Goal: Task Accomplishment & Management: Use online tool/utility

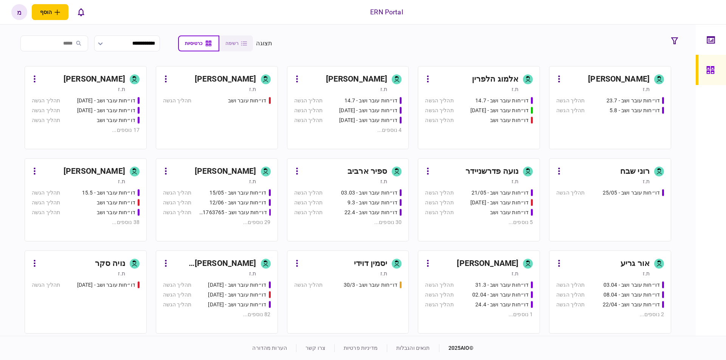
click at [573, 25] on section "**********" at bounding box center [348, 181] width 696 height 312
click at [581, 120] on div "דו״חות עובר ושב - 23.7 תהליך הגשה דו״חות עובר ושב - 5.8 תהליך הגשה" at bounding box center [610, 120] width 108 height 46
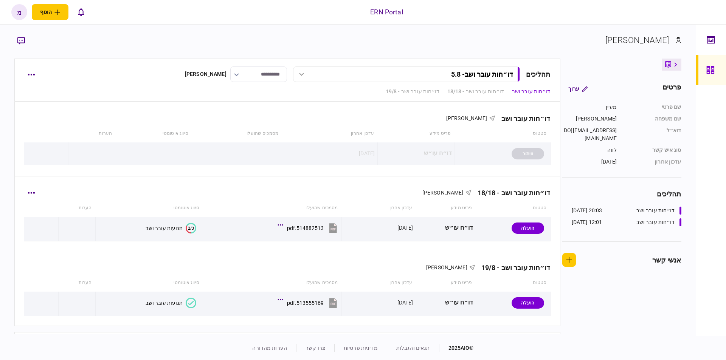
scroll to position [31, 0]
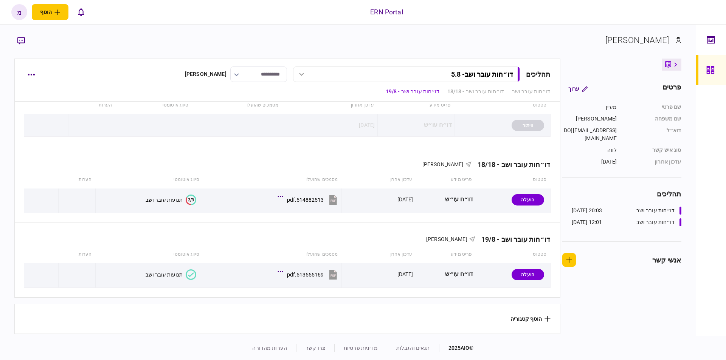
click at [519, 320] on button "הוסף קטגוריה" at bounding box center [531, 319] width 40 height 6
click at [547, 305] on div at bounding box center [363, 180] width 726 height 360
click at [548, 316] on button "הוסף קטגוריה" at bounding box center [531, 319] width 40 height 6
click at [560, 331] on li "מסמכים" at bounding box center [581, 333] width 64 height 13
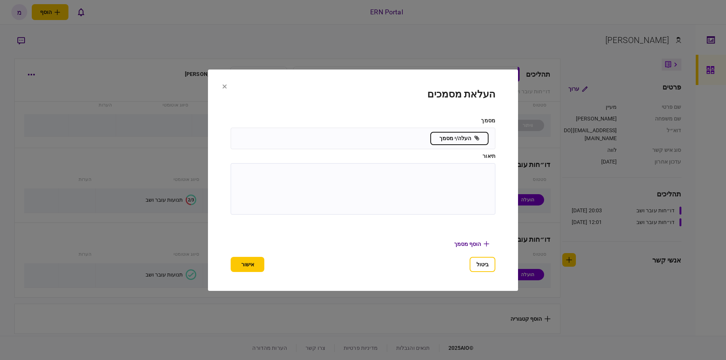
click at [409, 176] on textarea at bounding box center [363, 189] width 250 height 37
click at [483, 176] on textarea "****" at bounding box center [363, 189] width 249 height 37
type textarea "****"
click at [248, 267] on button "אישור" at bounding box center [248, 264] width 34 height 15
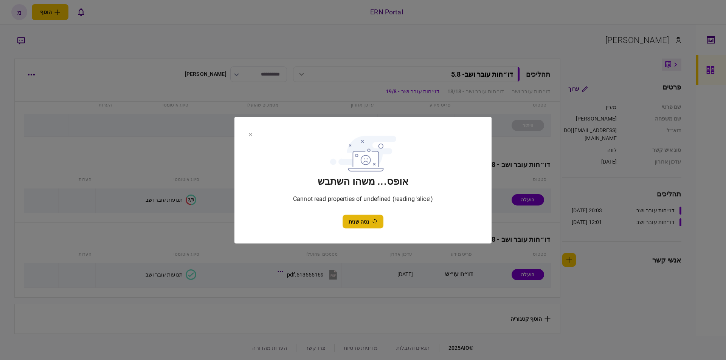
click at [364, 227] on button "נסה שנית" at bounding box center [363, 222] width 41 height 14
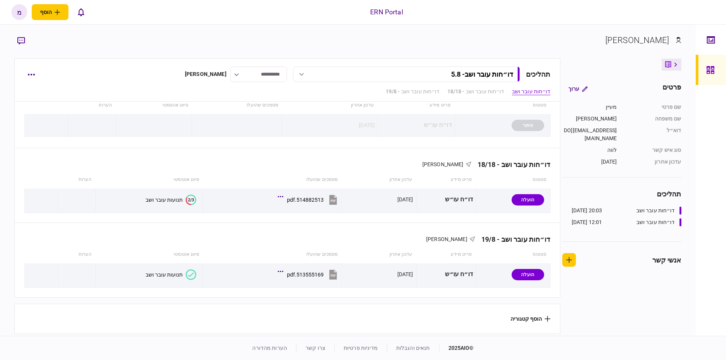
scroll to position [0, 0]
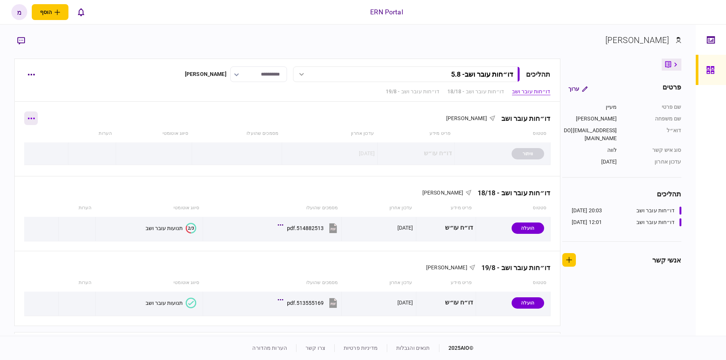
click at [34, 118] on icon "button" at bounding box center [31, 119] width 7 height 2
click at [5, 104] on div at bounding box center [363, 180] width 726 height 360
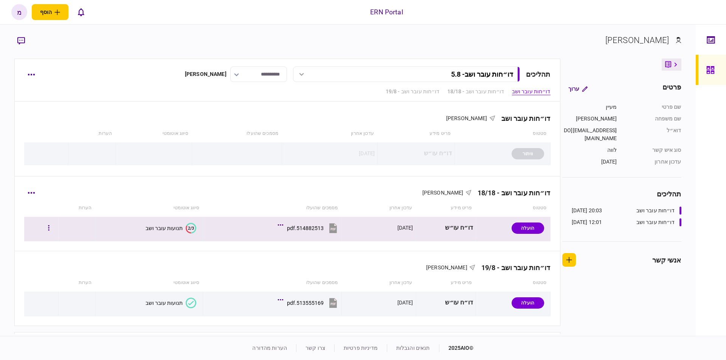
scroll to position [31, 0]
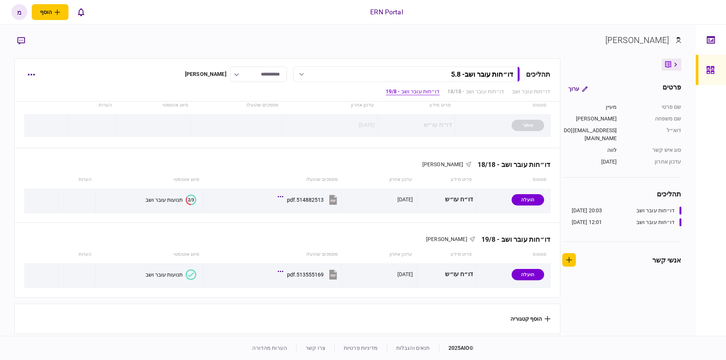
click at [531, 321] on section "הוסף קטגוריה" at bounding box center [287, 319] width 546 height 30
click at [542, 317] on button "הוסף קטגוריה" at bounding box center [531, 319] width 40 height 6
click at [556, 298] on div at bounding box center [363, 180] width 726 height 360
click at [531, 320] on button "הוסף קטגוריה" at bounding box center [531, 319] width 40 height 6
click at [577, 322] on li "מפת קשרים" at bounding box center [581, 320] width 64 height 13
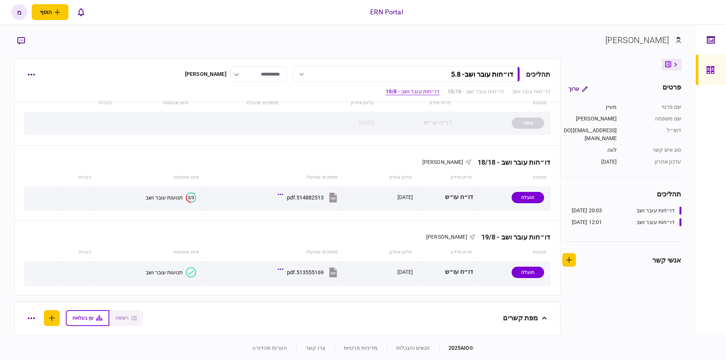
scroll to position [245, 0]
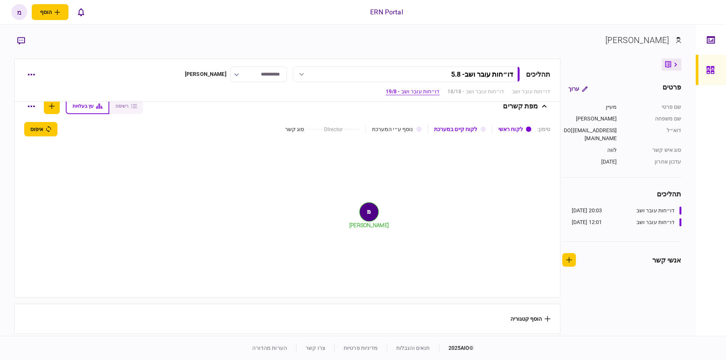
click at [512, 126] on div "לקוח ראשי" at bounding box center [511, 130] width 25 height 8
click at [516, 319] on button "הוסף קטגוריה" at bounding box center [531, 319] width 40 height 6
click at [562, 323] on ul "מפת קשרים מסמכים" at bounding box center [581, 327] width 64 height 26
click at [367, 210] on div at bounding box center [363, 180] width 726 height 360
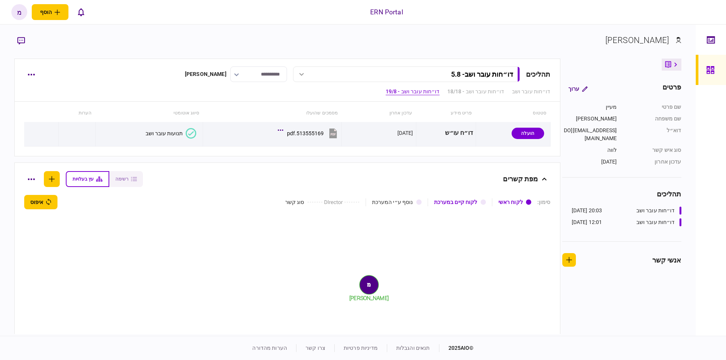
scroll to position [132, 0]
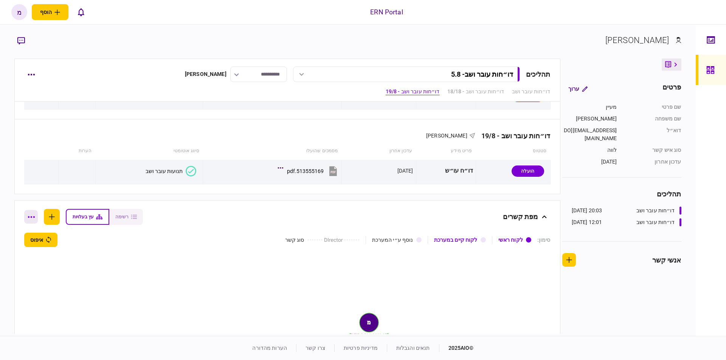
click at [38, 222] on button "button" at bounding box center [31, 217] width 14 height 14
click at [57, 230] on span "הסר מפת קשרים" at bounding box center [36, 232] width 44 height 9
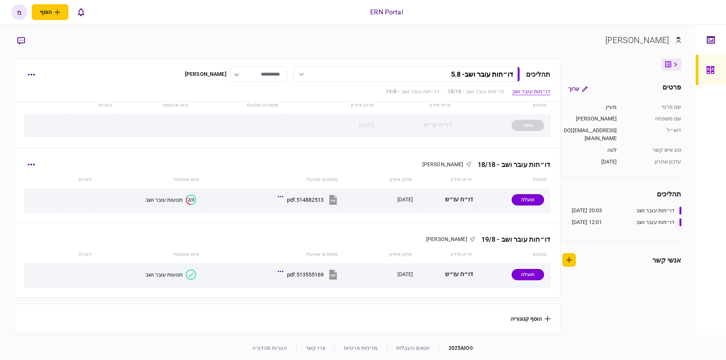
scroll to position [0, 0]
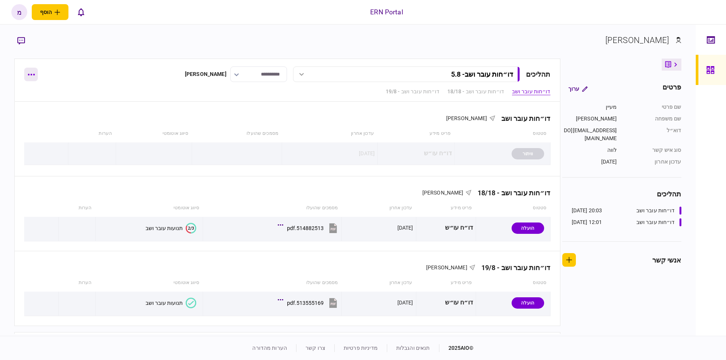
click at [28, 76] on button "button" at bounding box center [31, 75] width 14 height 14
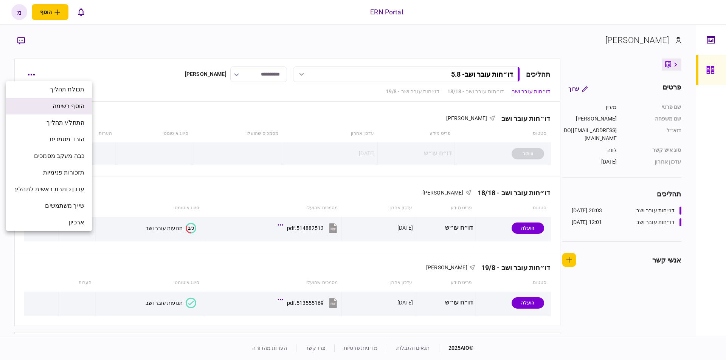
click at [49, 103] on li "הוסף רשימה" at bounding box center [49, 106] width 86 height 17
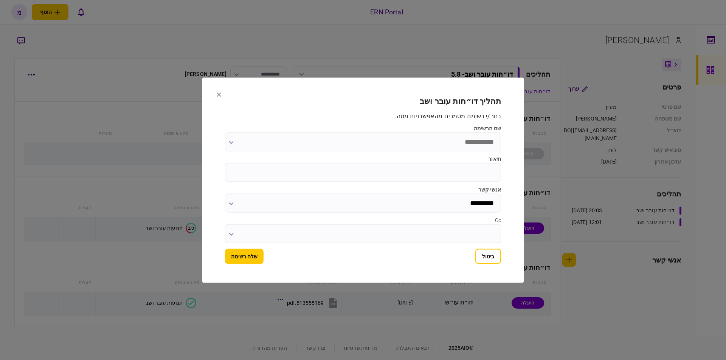
click at [436, 179] on input "תיאור" at bounding box center [363, 172] width 276 height 19
type input "****"
click at [241, 251] on button "שלח רשימה" at bounding box center [244, 256] width 39 height 15
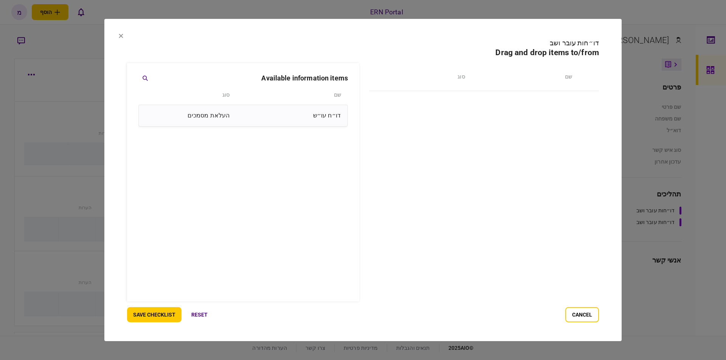
drag, startPoint x: 315, startPoint y: 120, endPoint x: 326, endPoint y: 119, distance: 11.0
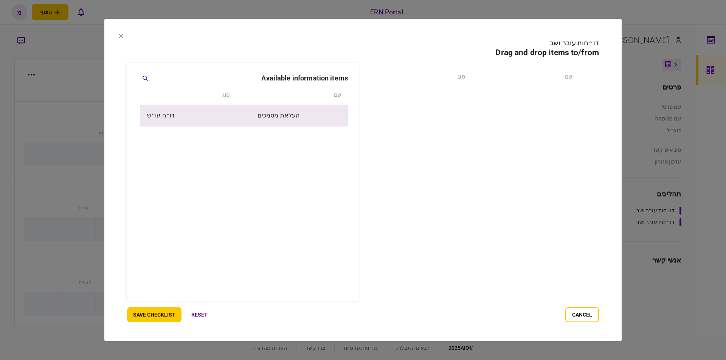
click at [327, 119] on div at bounding box center [243, 203] width 210 height 197
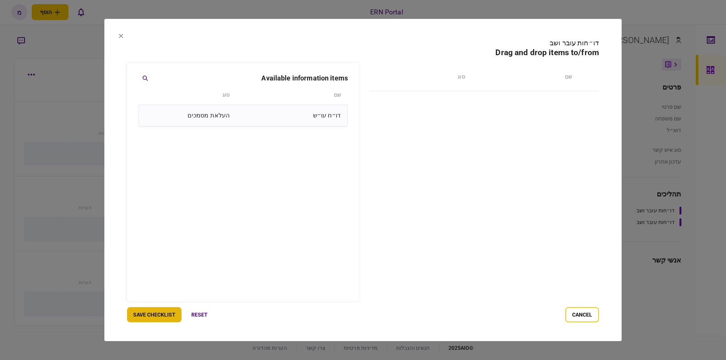
click at [159, 313] on button "save checklist" at bounding box center [154, 315] width 54 height 15
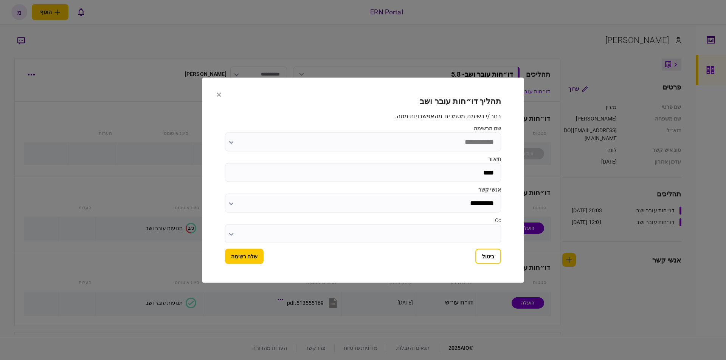
click at [372, 137] on input "שם הרשימה" at bounding box center [363, 141] width 276 height 19
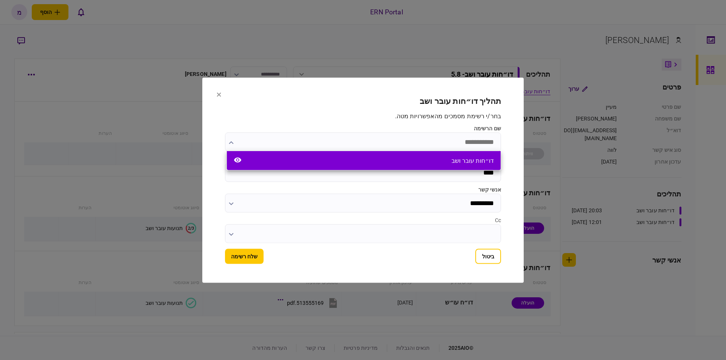
click at [407, 158] on div "דו״חות עובר ושב" at bounding box center [364, 160] width 274 height 19
type input "**********"
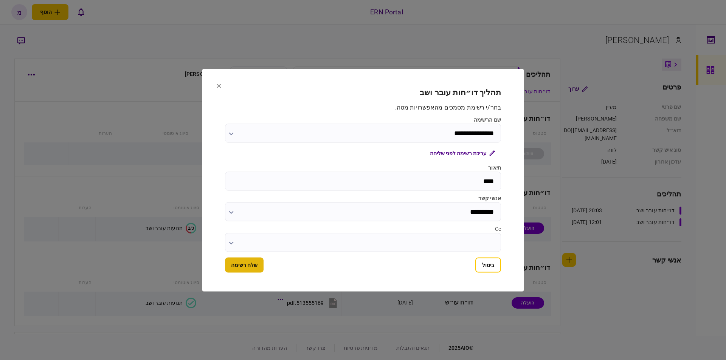
click at [241, 269] on button "שלח רשימה" at bounding box center [244, 265] width 39 height 15
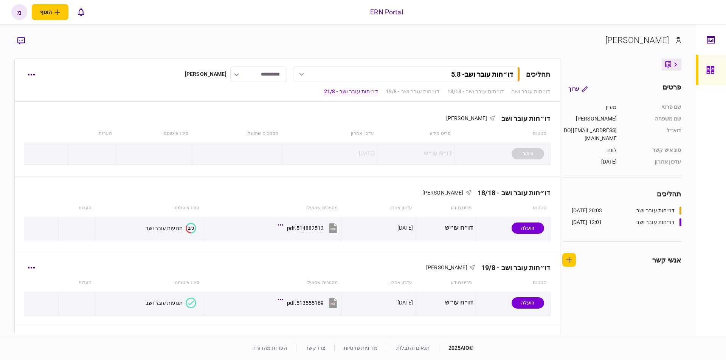
scroll to position [105, 0]
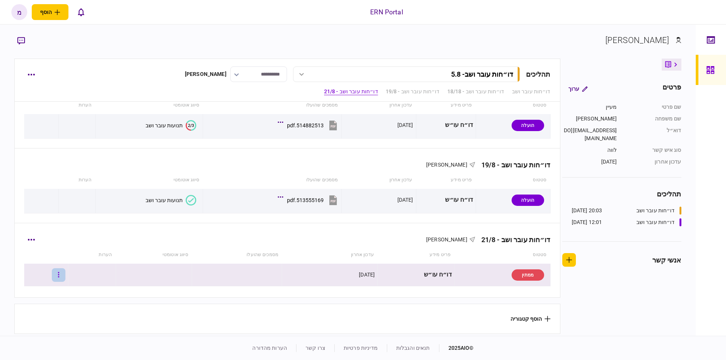
click at [64, 275] on button "button" at bounding box center [59, 276] width 14 height 14
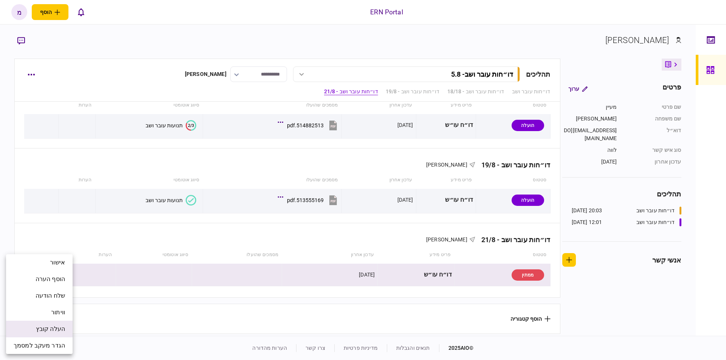
click at [53, 334] on span "העלה קובץ" at bounding box center [50, 329] width 29 height 9
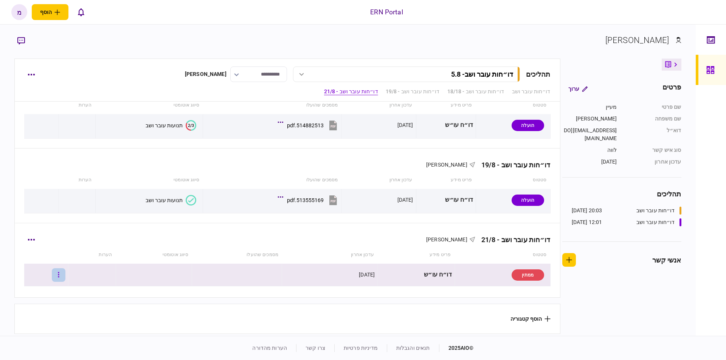
click at [62, 270] on button "button" at bounding box center [59, 276] width 14 height 14
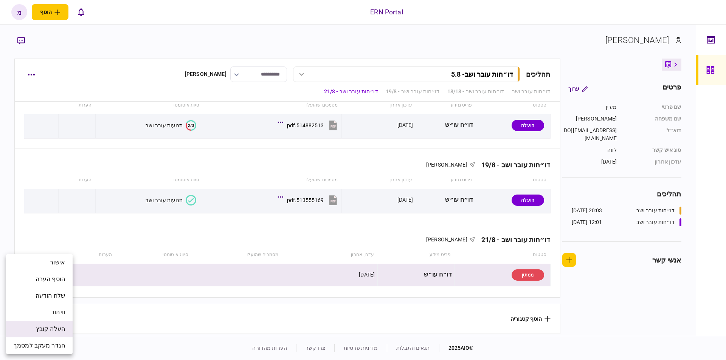
click at [52, 327] on span "העלה קובץ" at bounding box center [50, 329] width 29 height 9
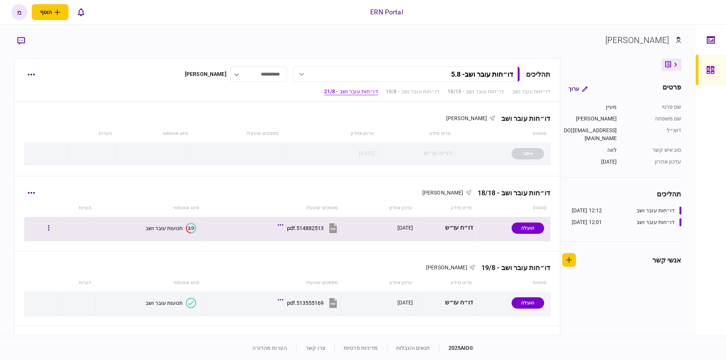
scroll to position [106, 0]
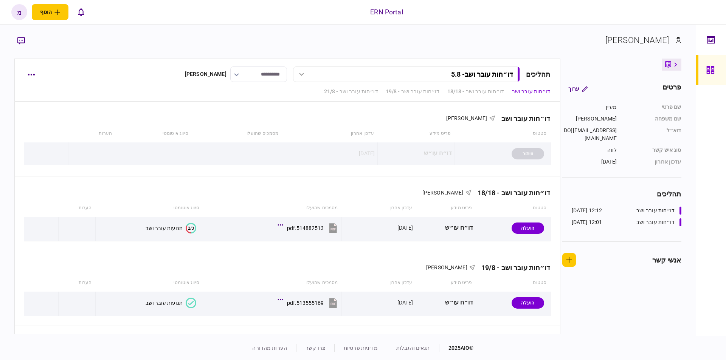
scroll to position [106, 0]
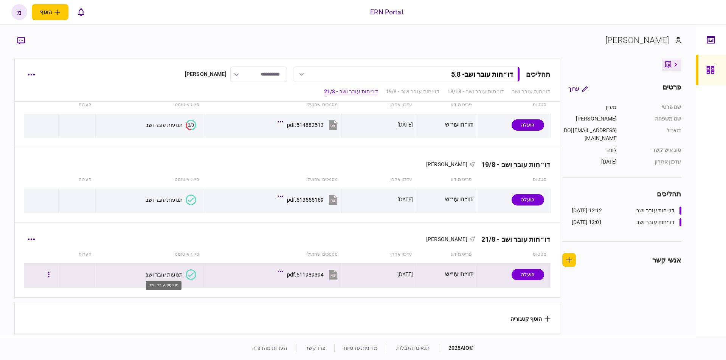
click at [162, 273] on div "תנועות עובר ושב" at bounding box center [164, 275] width 37 height 6
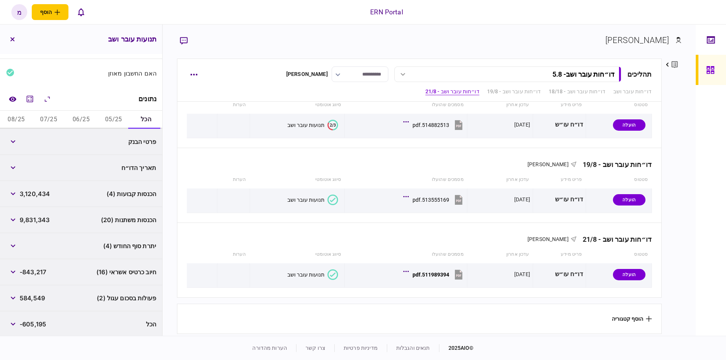
scroll to position [4, 0]
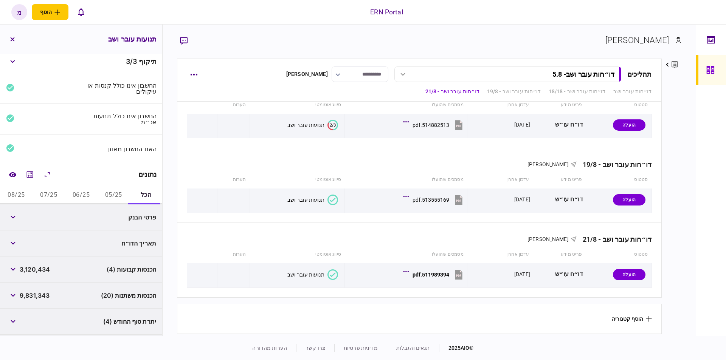
click at [110, 191] on button "05/25" at bounding box center [113, 195] width 33 height 18
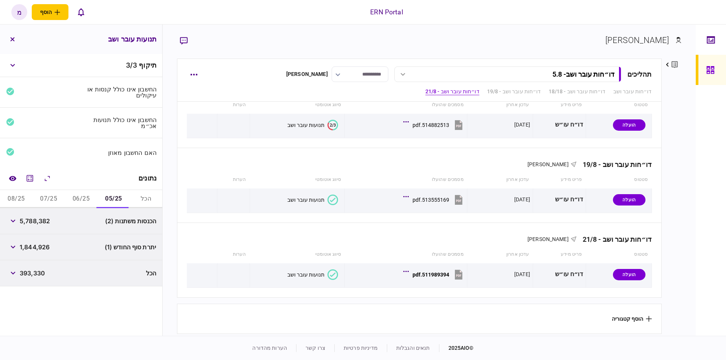
scroll to position [0, 0]
click at [31, 175] on icon "מחשבון" at bounding box center [29, 178] width 9 height 9
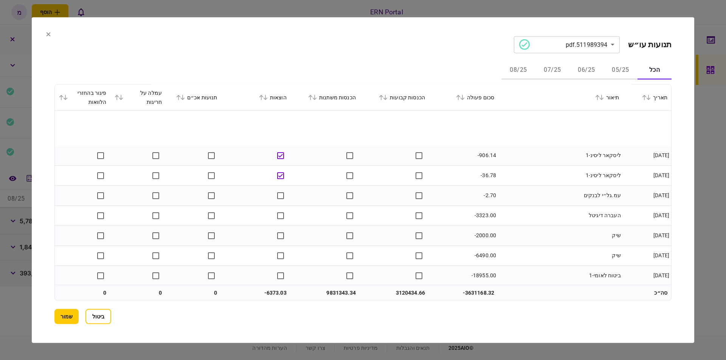
scroll to position [48, 0]
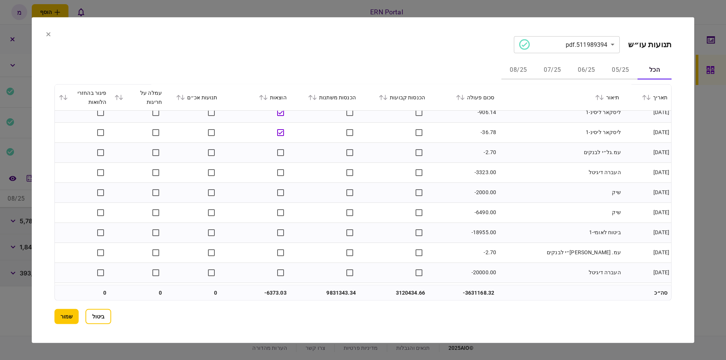
click at [629, 70] on button "05/25" at bounding box center [621, 70] width 34 height 18
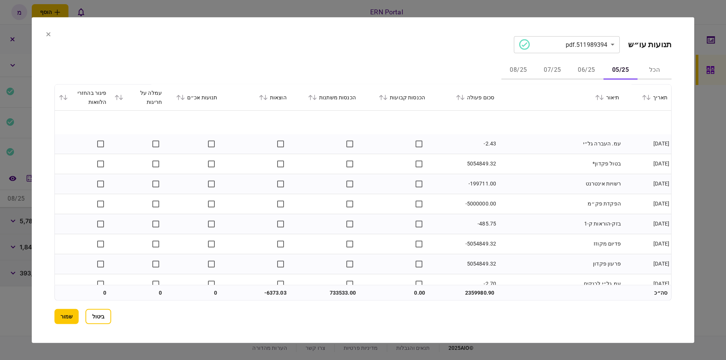
scroll to position [300, 0]
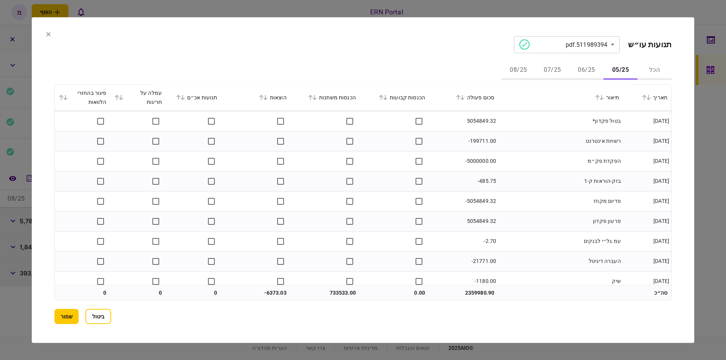
click at [525, 237] on td "עמ.גל״י לבנקים" at bounding box center [560, 241] width 125 height 20
click at [556, 234] on td "עמ.גל״י לבנקים" at bounding box center [560, 241] width 125 height 20
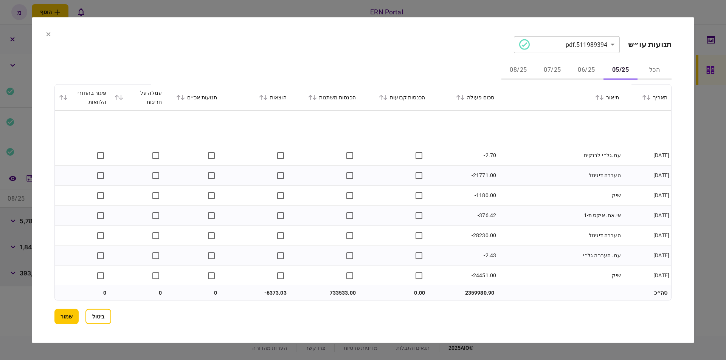
scroll to position [427, 0]
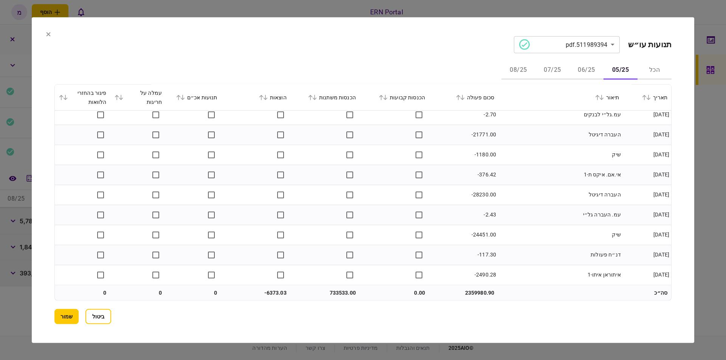
click at [538, 226] on td "שיק" at bounding box center [560, 235] width 125 height 20
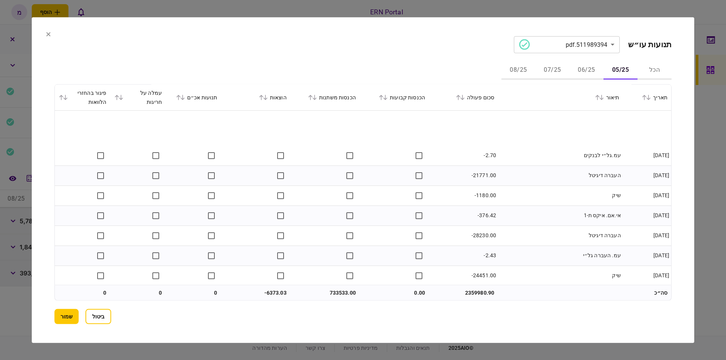
scroll to position [428, 0]
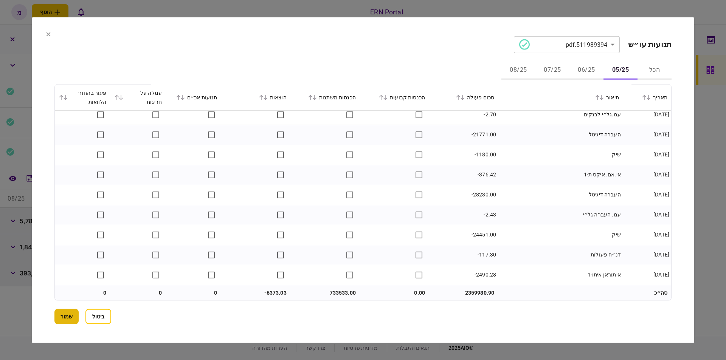
click at [68, 315] on button "שמור" at bounding box center [66, 316] width 24 height 15
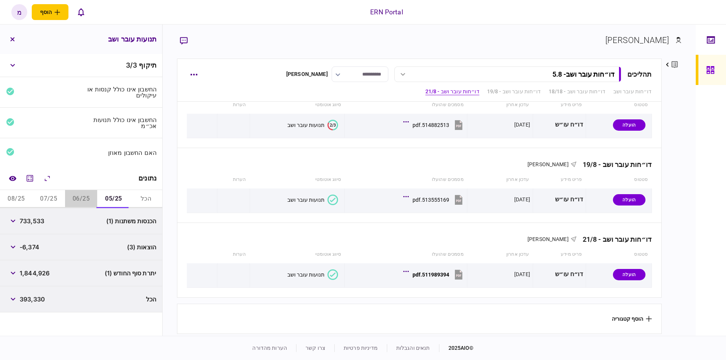
click at [80, 197] on button "06/25" at bounding box center [81, 199] width 33 height 18
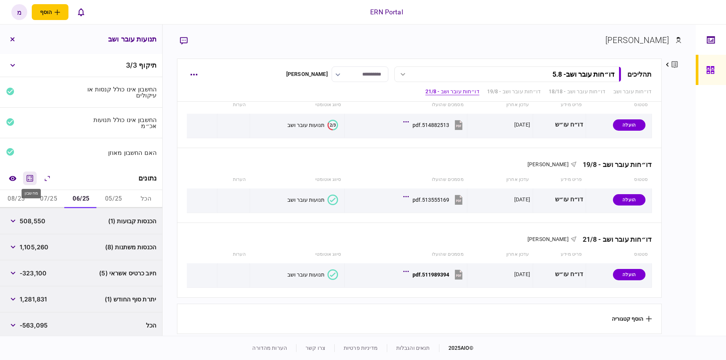
click at [28, 176] on icon "מחשבון" at bounding box center [30, 178] width 6 height 6
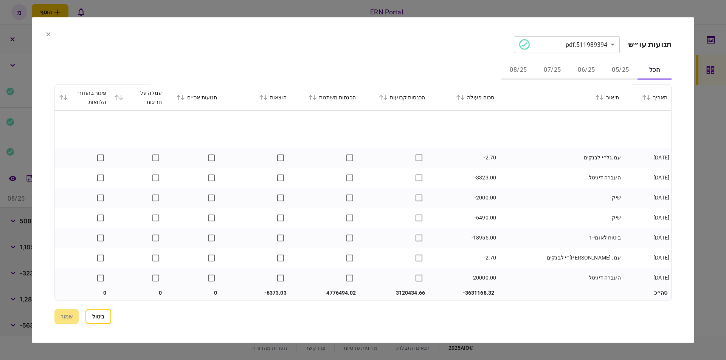
scroll to position [86, 0]
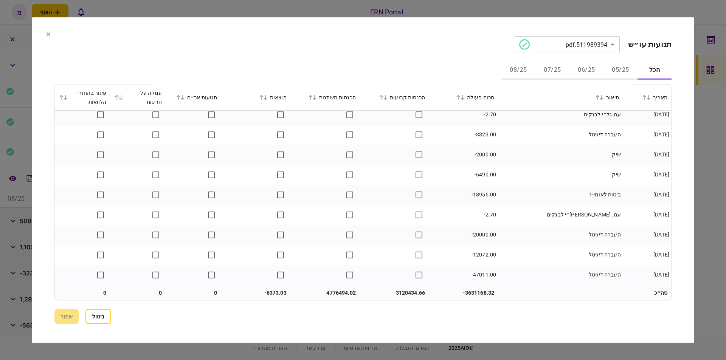
click at [533, 130] on td "העברה דיגיטל" at bounding box center [560, 135] width 125 height 20
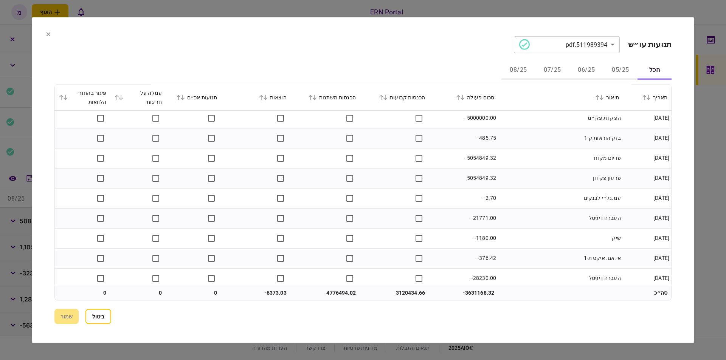
scroll to position [386, 0]
click at [593, 66] on button "06/25" at bounding box center [587, 70] width 34 height 18
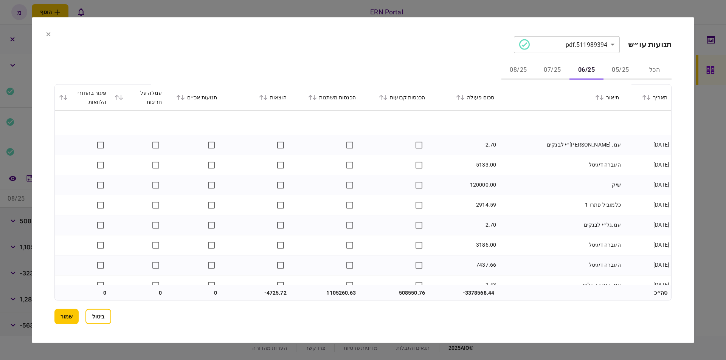
scroll to position [900, 0]
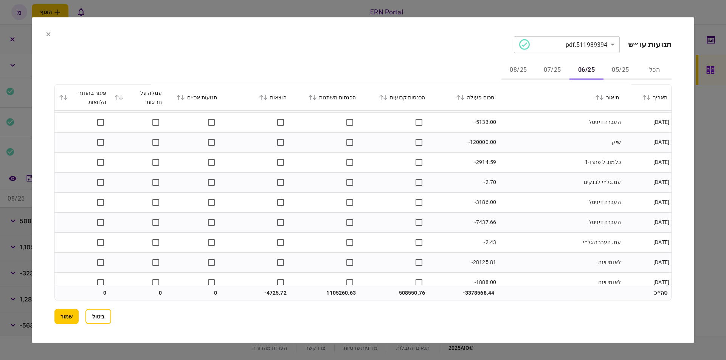
click at [505, 225] on td "העברה דיגיטל" at bounding box center [560, 223] width 125 height 20
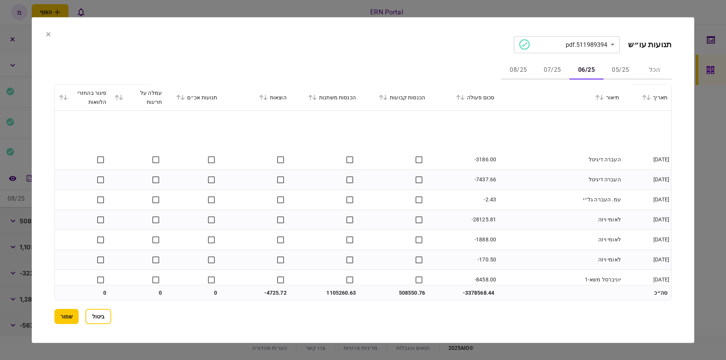
scroll to position [986, 0]
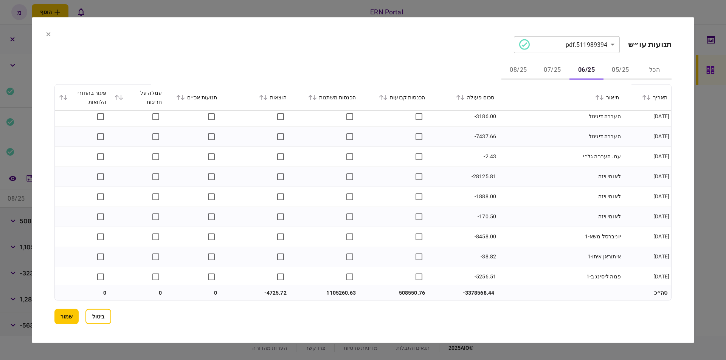
click at [519, 124] on td "העברה דיגיטל" at bounding box center [560, 117] width 125 height 20
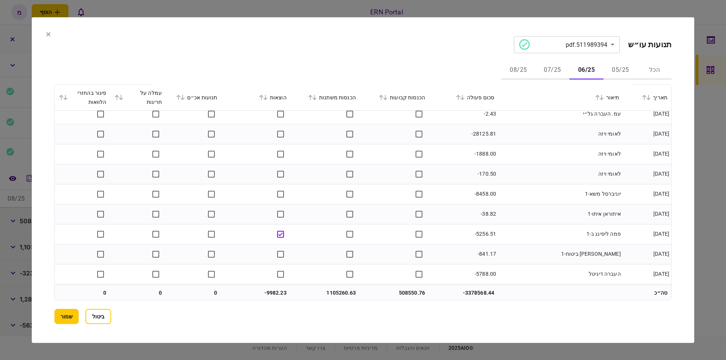
click at [542, 217] on td "איתוראן איתו-1" at bounding box center [560, 214] width 125 height 20
click at [68, 318] on button "שמור" at bounding box center [66, 316] width 24 height 15
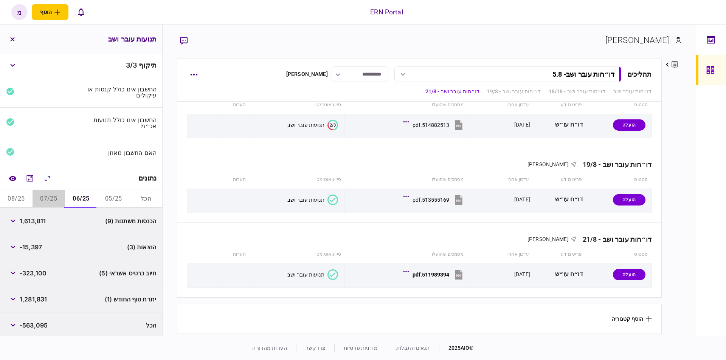
click at [47, 195] on button "07/25" at bounding box center [49, 199] width 33 height 18
click at [30, 175] on icon "מחשבון" at bounding box center [30, 178] width 6 height 6
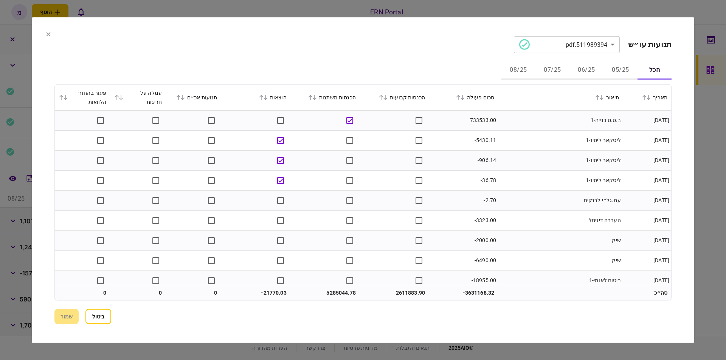
click at [543, 64] on button "07/25" at bounding box center [553, 70] width 34 height 18
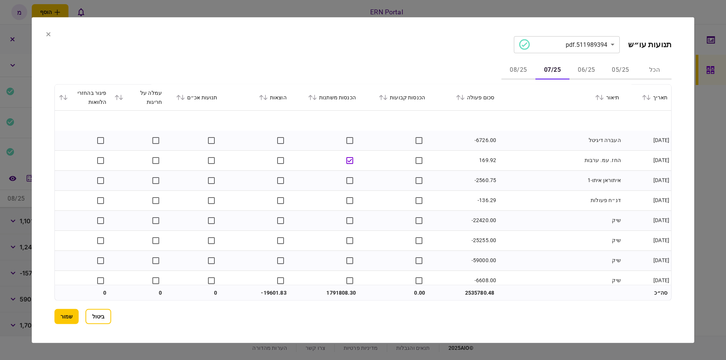
scroll to position [2813, 0]
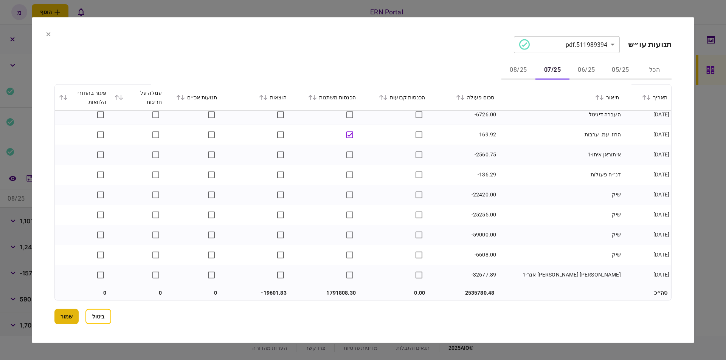
click at [62, 313] on button "שמור" at bounding box center [66, 316] width 24 height 15
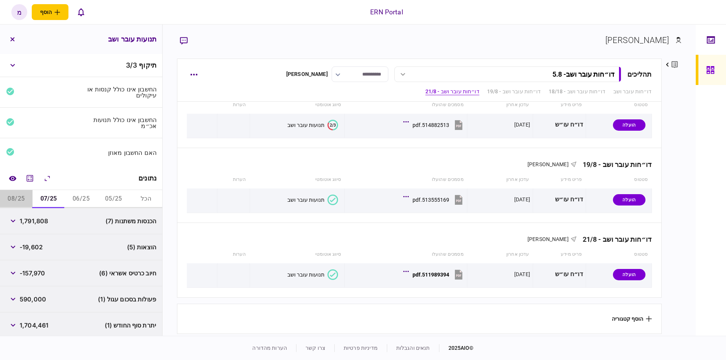
click at [17, 195] on button "08/25" at bounding box center [16, 199] width 33 height 18
click at [28, 176] on icon "מחשבון" at bounding box center [30, 178] width 6 height 6
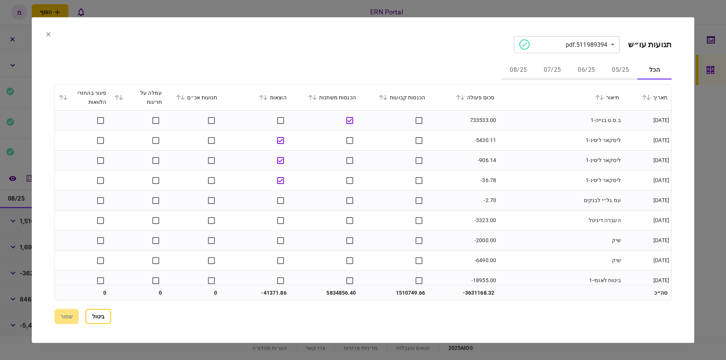
click at [522, 67] on button "08/25" at bounding box center [519, 70] width 34 height 18
click at [290, 141] on td at bounding box center [255, 140] width 69 height 20
click at [535, 176] on td "העברה דיגיטל" at bounding box center [560, 181] width 125 height 20
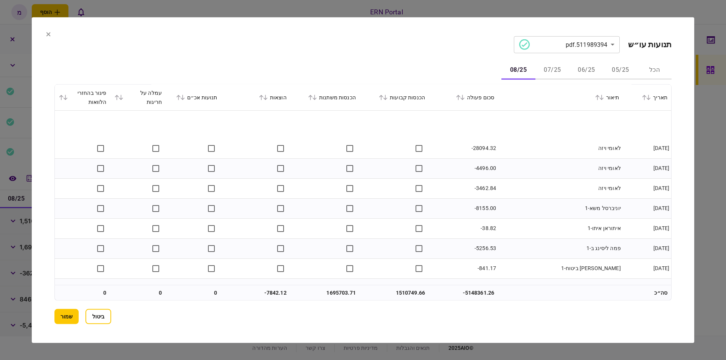
scroll to position [1157, 0]
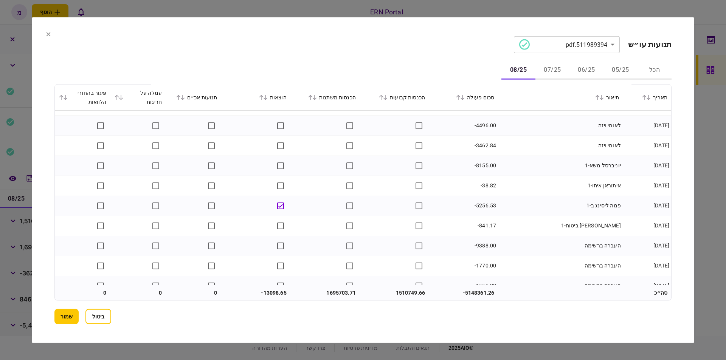
click at [563, 206] on td "פמה ליסינג ב-1" at bounding box center [560, 206] width 125 height 20
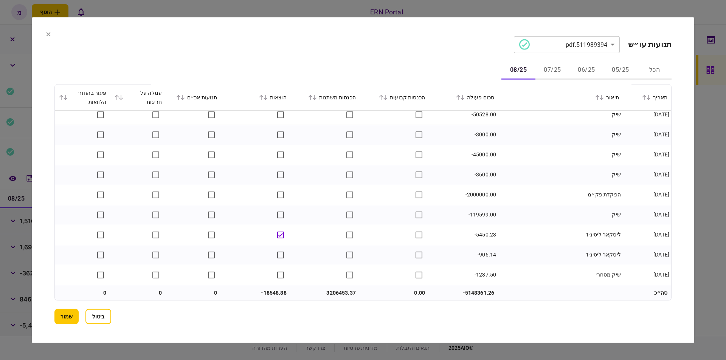
scroll to position [2272, 0]
click at [67, 311] on button "שמור" at bounding box center [66, 316] width 24 height 15
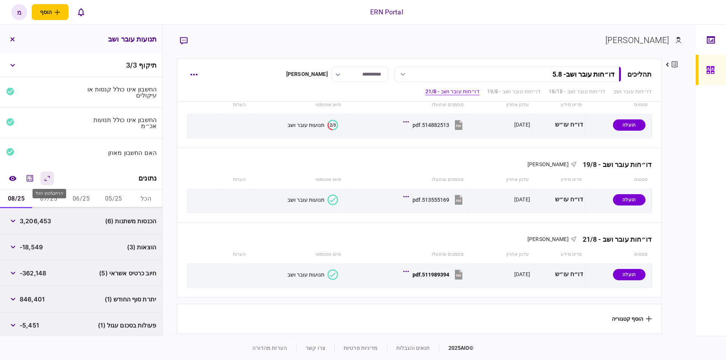
click at [45, 176] on icon "הרחב\\כווץ הכל" at bounding box center [47, 178] width 9 height 9
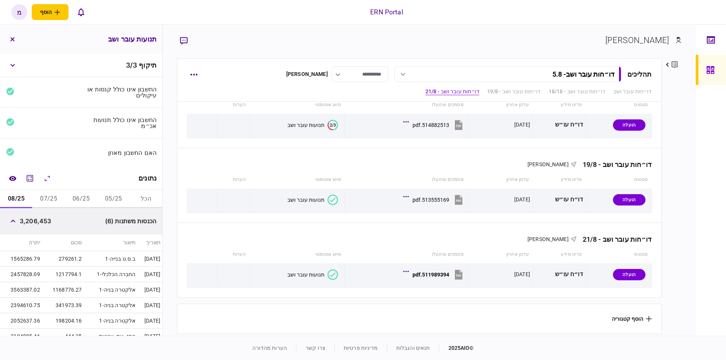
click at [138, 197] on button "הכל" at bounding box center [146, 199] width 33 height 18
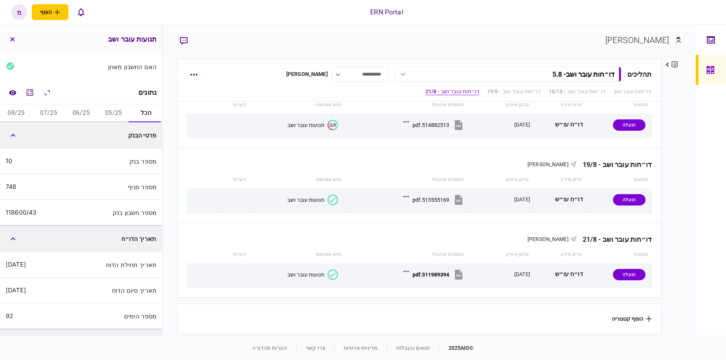
scroll to position [0, 0]
